Goal: Task Accomplishment & Management: Use online tool/utility

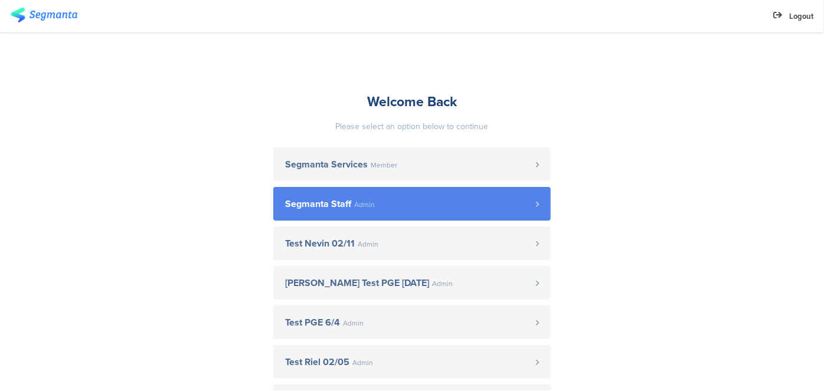
click at [380, 200] on span "Segmanta Staff Admin" at bounding box center [410, 203] width 251 height 9
click at [403, 207] on span "Segmanta Staff Admin" at bounding box center [410, 203] width 251 height 9
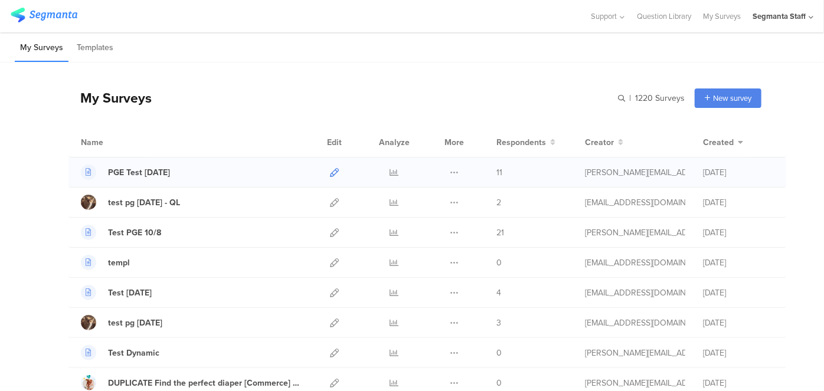
click at [330, 172] on icon at bounding box center [334, 172] width 9 height 9
click at [331, 174] on icon at bounding box center [334, 172] width 9 height 9
